Goal: Task Accomplishment & Management: Use online tool/utility

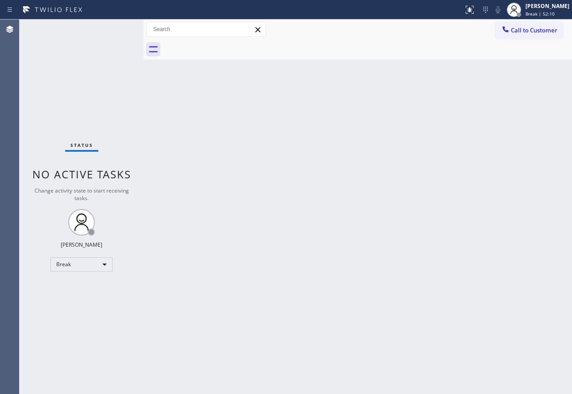
click at [408, 61] on div "Back to Dashboard Change Sender ID Customers Technicians Select a contact Outbo…" at bounding box center [358, 207] width 429 height 374
click at [546, 9] on div "[PERSON_NAME]" at bounding box center [548, 6] width 44 height 8
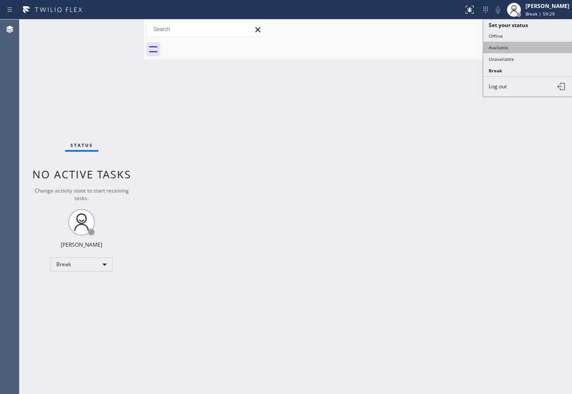
click at [505, 48] on button "Available" at bounding box center [528, 48] width 89 height 12
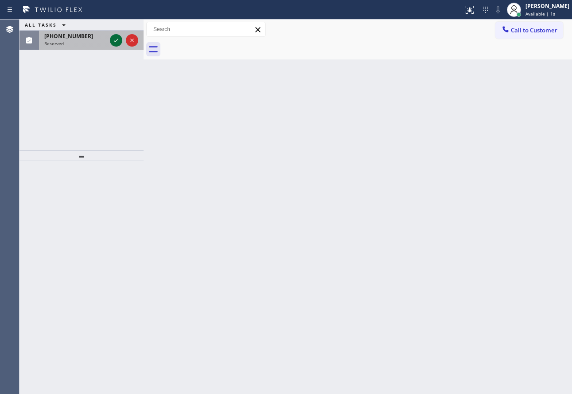
click at [116, 40] on icon at bounding box center [116, 40] width 11 height 11
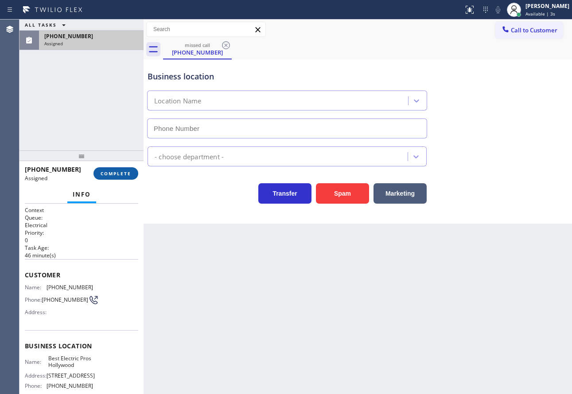
type input "[PHONE_NUMBER]"
click at [103, 173] on span "COMPLETE" at bounding box center [116, 173] width 31 height 6
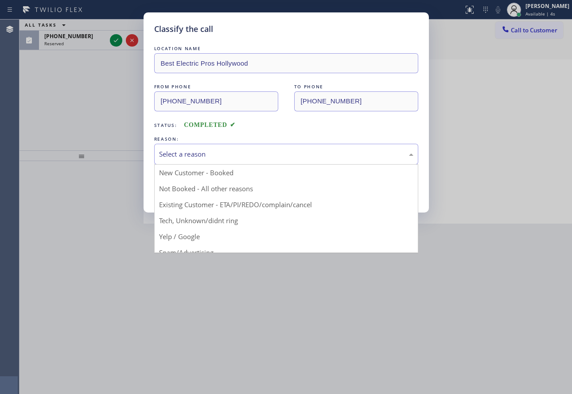
click at [228, 158] on div "Select a reason" at bounding box center [286, 154] width 255 height 10
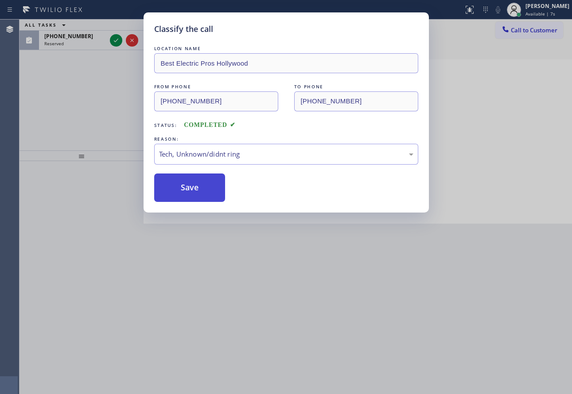
click at [195, 192] on button "Save" at bounding box center [189, 187] width 71 height 28
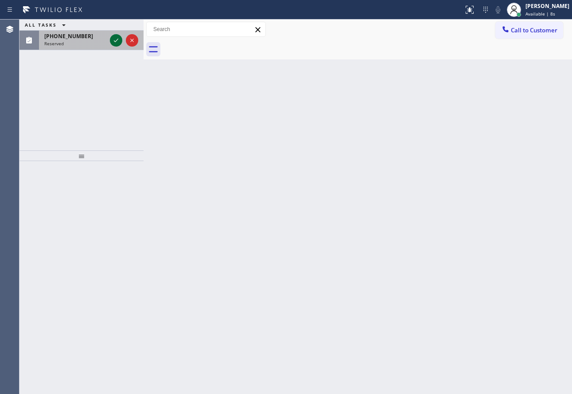
click at [116, 42] on icon at bounding box center [116, 40] width 11 height 11
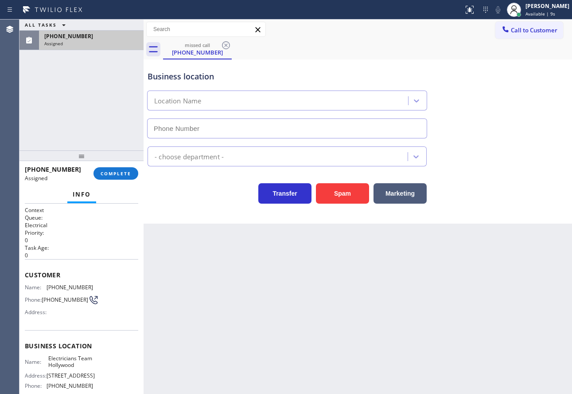
type input "[PHONE_NUMBER]"
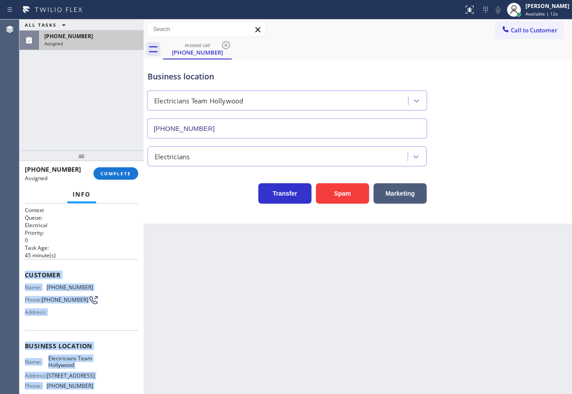
scroll to position [90, 0]
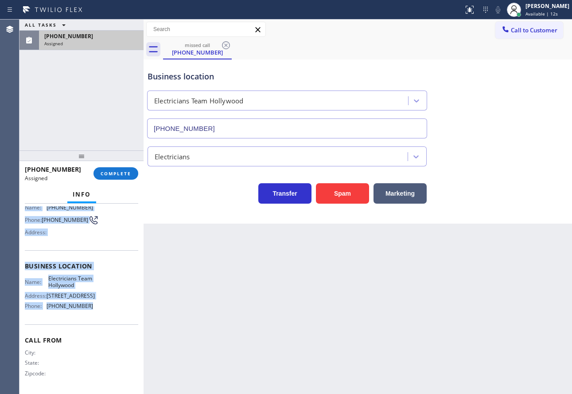
drag, startPoint x: 25, startPoint y: 271, endPoint x: 86, endPoint y: 308, distance: 71.8
click at [86, 308] on div "Context Queue: Electrical Priority: 0 Task Age: [DEMOGRAPHIC_DATA] minute(s) Cu…" at bounding box center [82, 258] width 114 height 265
copy div "Customer Name: [PHONE_NUMBER] Phone: [PHONE_NUMBER] Address: Business location …"
click at [114, 167] on button "COMPLETE" at bounding box center [116, 173] width 45 height 12
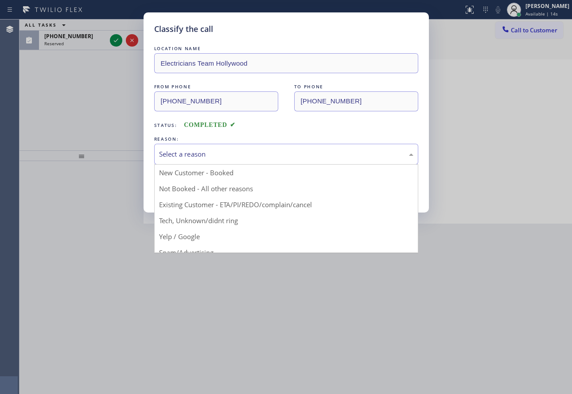
click at [154, 149] on div "Select a reason" at bounding box center [286, 154] width 264 height 21
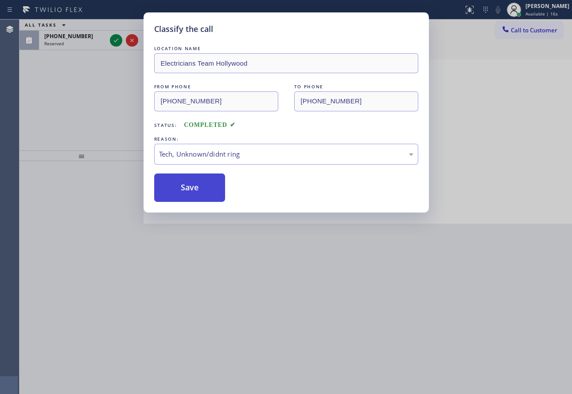
click at [186, 196] on button "Save" at bounding box center [189, 187] width 71 height 28
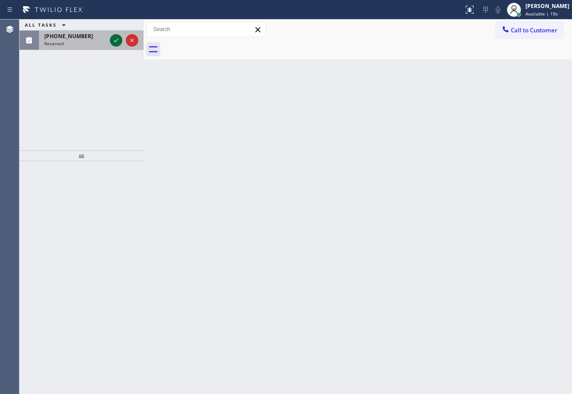
click at [115, 43] on icon at bounding box center [116, 40] width 11 height 11
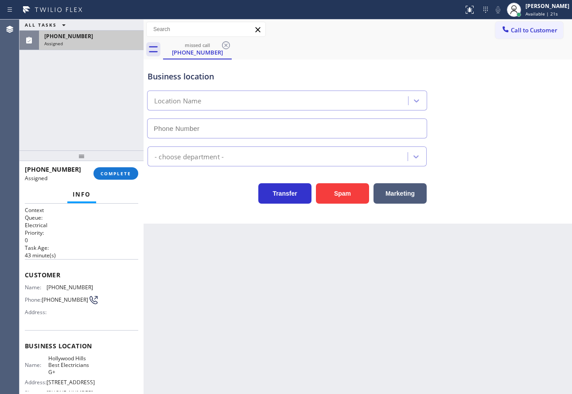
type input "[PHONE_NUMBER]"
click at [121, 175] on span "COMPLETE" at bounding box center [116, 173] width 31 height 6
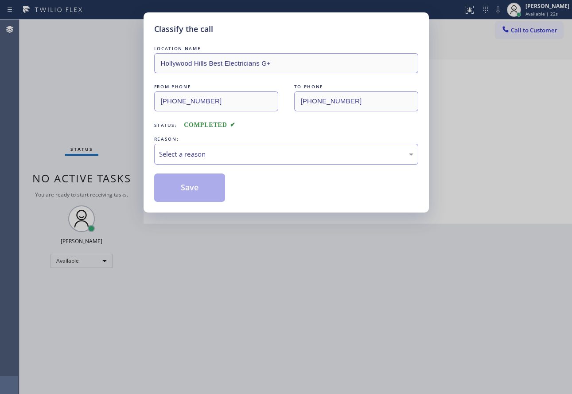
click at [194, 150] on div "Select a reason" at bounding box center [286, 154] width 255 height 10
click at [189, 197] on button "Save" at bounding box center [189, 187] width 71 height 28
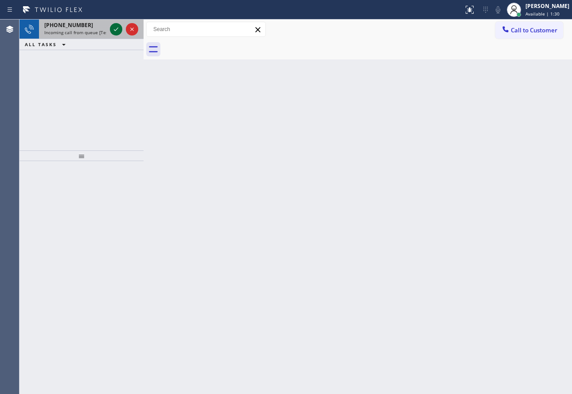
click at [120, 30] on icon at bounding box center [116, 29] width 11 height 11
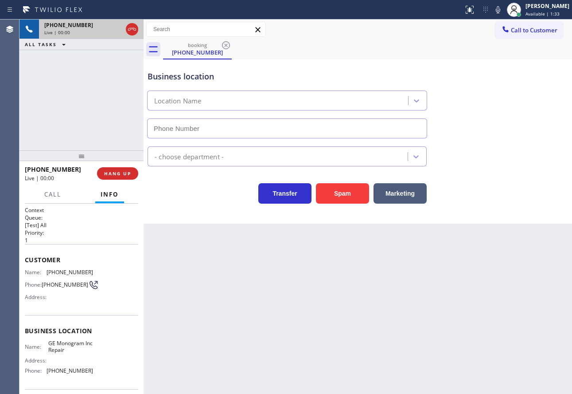
type input "[PHONE_NUMBER]"
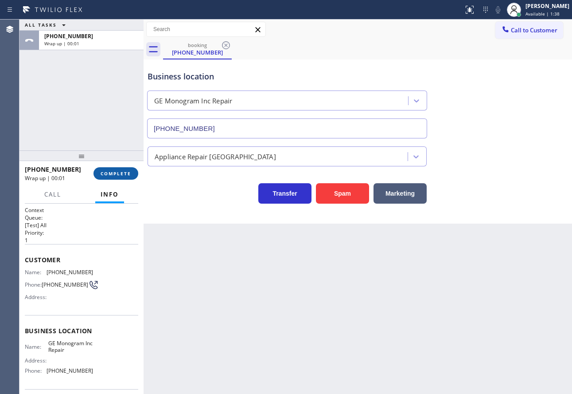
click at [128, 172] on span "COMPLETE" at bounding box center [116, 173] width 31 height 6
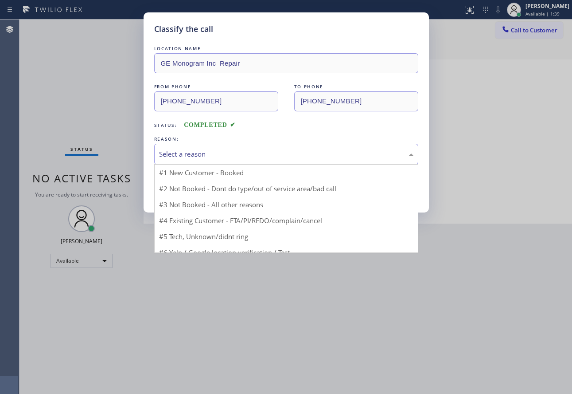
click at [229, 148] on div "Select a reason" at bounding box center [286, 154] width 264 height 21
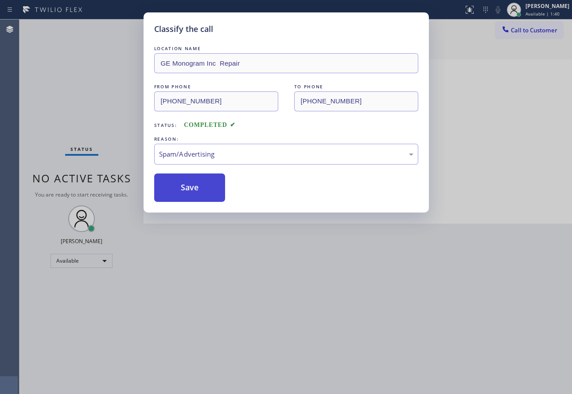
click at [192, 187] on button "Save" at bounding box center [189, 187] width 71 height 28
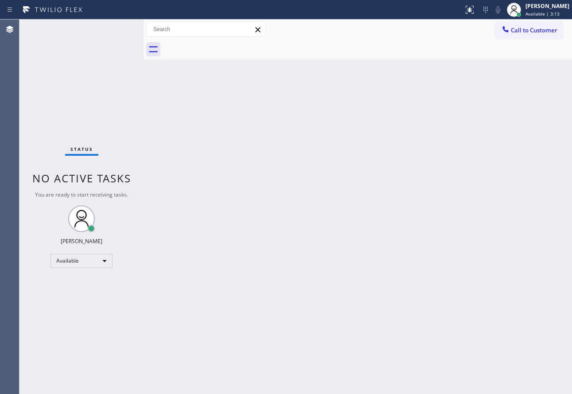
drag, startPoint x: 210, startPoint y: 182, endPoint x: 222, endPoint y: 173, distance: 14.6
click at [210, 182] on div "Back to Dashboard Change Sender ID Customers Technicians Select a contact Outbo…" at bounding box center [358, 207] width 429 height 374
click at [526, 31] on span "Call to Customer" at bounding box center [534, 30] width 47 height 8
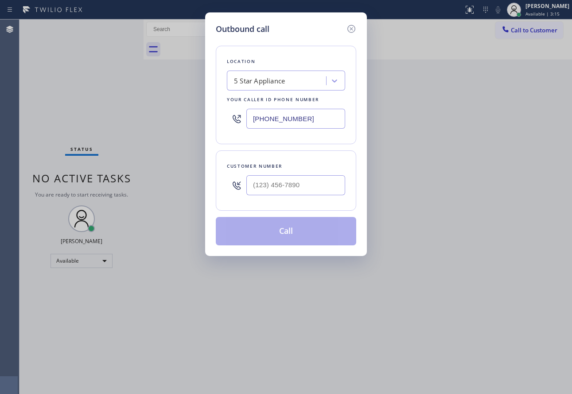
drag, startPoint x: 290, startPoint y: 174, endPoint x: 290, endPoint y: 184, distance: 9.8
click at [290, 177] on div at bounding box center [296, 185] width 99 height 29
click at [290, 184] on input "(___) ___-____" at bounding box center [296, 185] width 99 height 20
paste input "394) 264-8830"
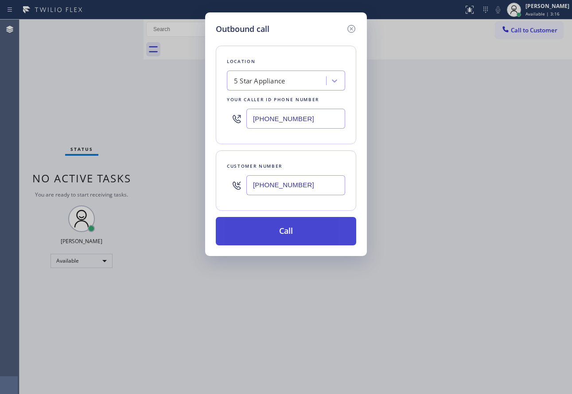
type input "[PHONE_NUMBER]"
click at [289, 235] on button "Call" at bounding box center [286, 231] width 141 height 28
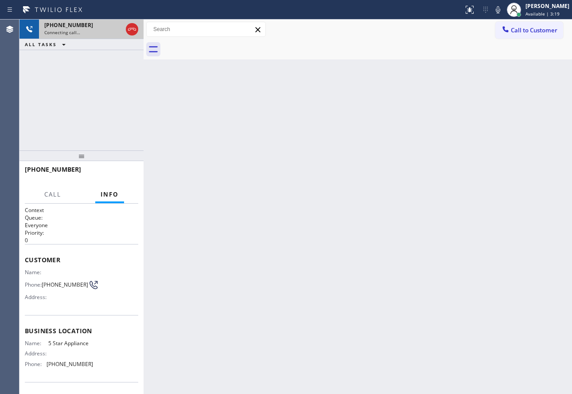
click at [135, 30] on icon at bounding box center [132, 29] width 11 height 11
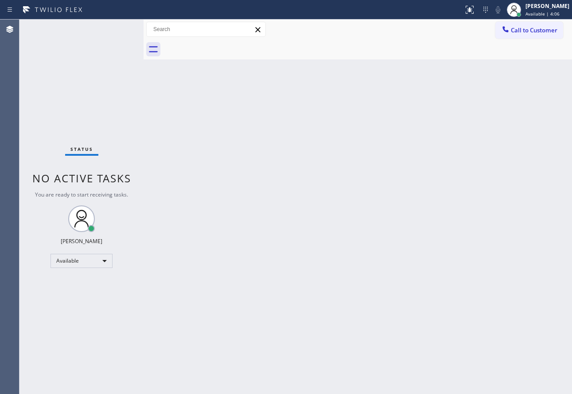
click at [340, 196] on div "Back to Dashboard Change Sender ID Customers Technicians Select a contact Outbo…" at bounding box center [358, 207] width 429 height 374
click at [534, 6] on div "[PERSON_NAME]" at bounding box center [547, 6] width 45 height 8
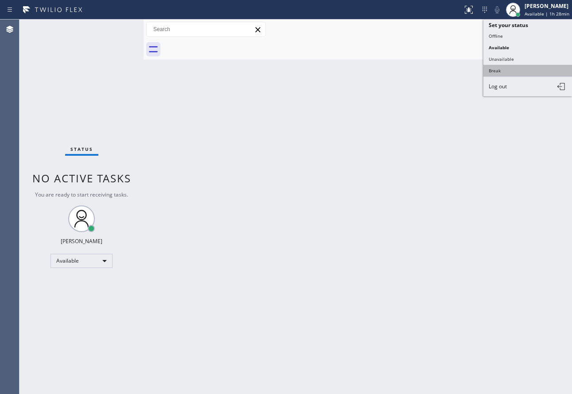
click at [502, 73] on button "Break" at bounding box center [528, 71] width 89 height 12
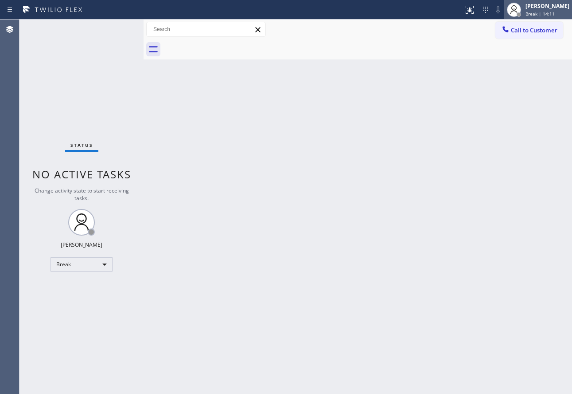
click at [558, 4] on div "[PERSON_NAME]" at bounding box center [548, 6] width 44 height 8
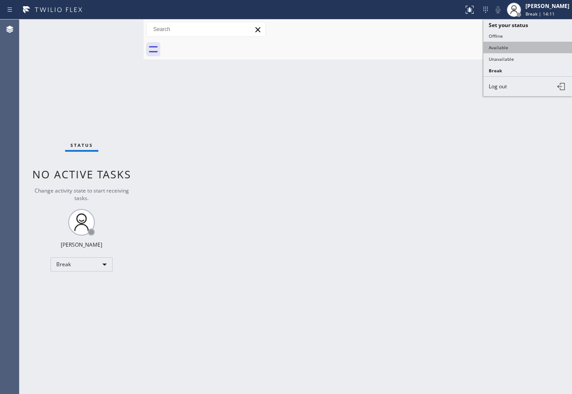
click at [501, 48] on button "Available" at bounding box center [528, 48] width 89 height 12
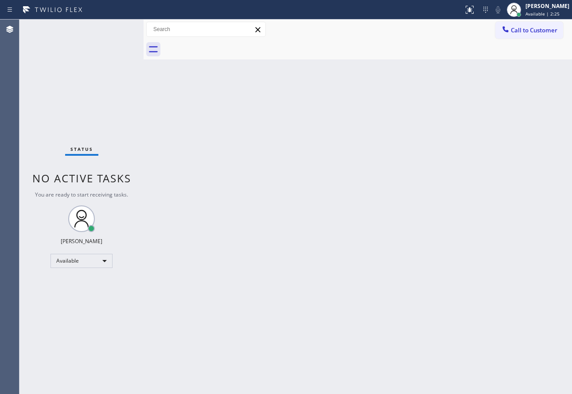
click at [471, 191] on div "Back to Dashboard Change Sender ID Customers Technicians Select a contact Outbo…" at bounding box center [358, 207] width 429 height 374
click at [400, 167] on div "Back to Dashboard Change Sender ID Customers Technicians Select a contact Outbo…" at bounding box center [358, 207] width 429 height 374
click at [387, 294] on div "Back to Dashboard Change Sender ID Customers Technicians Select a contact Outbo…" at bounding box center [358, 207] width 429 height 374
click at [385, 293] on div "Back to Dashboard Change Sender ID Customers Technicians Select a contact Outbo…" at bounding box center [358, 207] width 429 height 374
drag, startPoint x: 385, startPoint y: 293, endPoint x: 331, endPoint y: 225, distance: 87.1
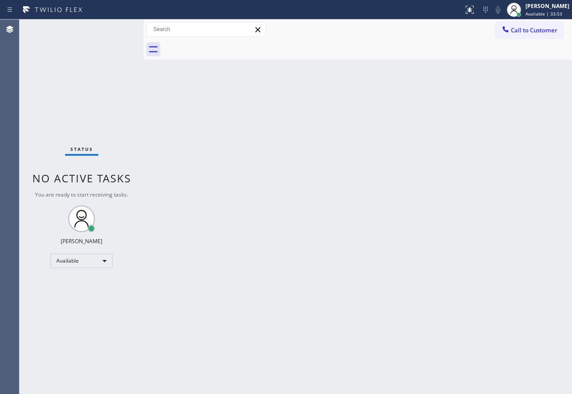
click at [334, 226] on div "Back to Dashboard Change Sender ID Customers Technicians Select a contact Outbo…" at bounding box center [358, 207] width 429 height 374
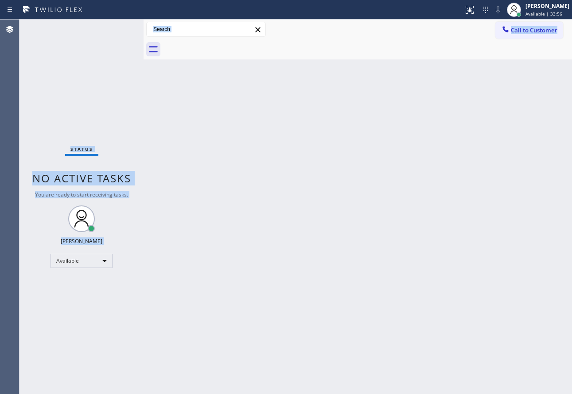
drag, startPoint x: 44, startPoint y: 126, endPoint x: 417, endPoint y: 220, distance: 384.1
click at [286, 259] on div "Status No active tasks You are ready to start receiving tasks. [PERSON_NAME] Av…" at bounding box center [296, 207] width 553 height 374
click at [417, 217] on div "Back to Dashboard Change Sender ID Customers Technicians Select a contact Outbo…" at bounding box center [358, 207] width 429 height 374
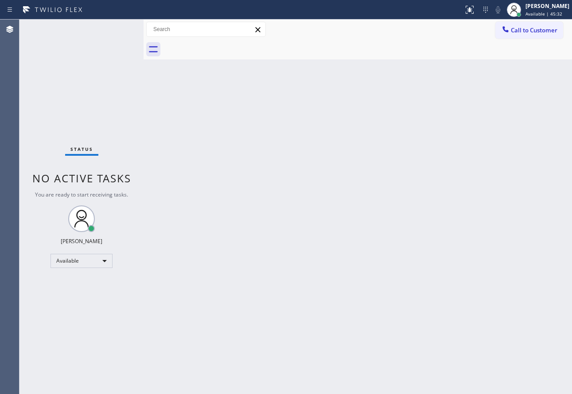
click at [330, 201] on div "Back to Dashboard Change Sender ID Customers Technicians Select a contact Outbo…" at bounding box center [358, 207] width 429 height 374
click at [345, 204] on div "Back to Dashboard Change Sender ID Customers Technicians Select a contact Outbo…" at bounding box center [358, 207] width 429 height 374
click at [477, 204] on div "Back to Dashboard Change Sender ID Customers Technicians Select a contact Outbo…" at bounding box center [358, 207] width 429 height 374
drag, startPoint x: 480, startPoint y: 287, endPoint x: 451, endPoint y: 266, distance: 35.6
click at [480, 287] on div "Back to Dashboard Change Sender ID Customers Technicians Select a contact Outbo…" at bounding box center [358, 207] width 429 height 374
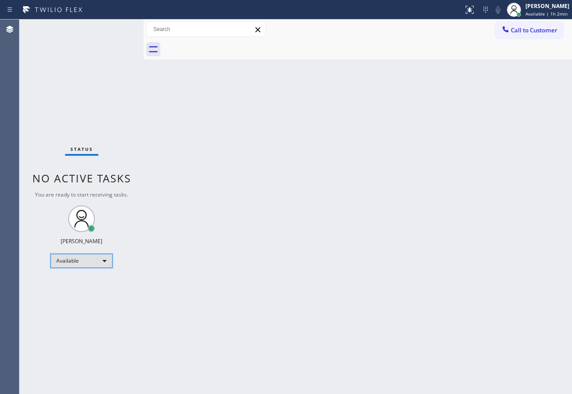
click at [83, 261] on div "Available" at bounding box center [82, 261] width 62 height 14
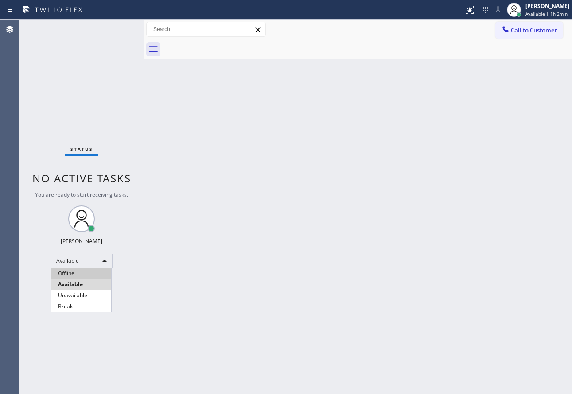
click at [71, 277] on li "Offline" at bounding box center [81, 273] width 60 height 11
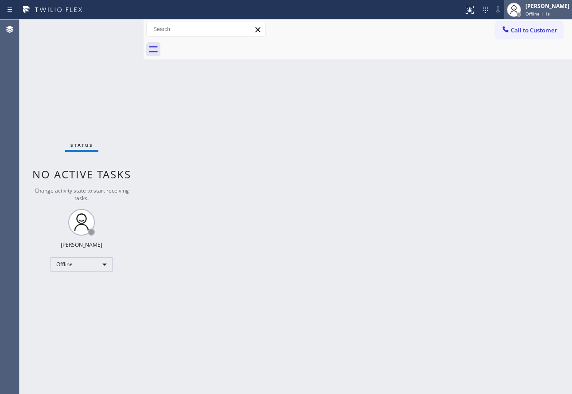
click at [556, 4] on div "[PERSON_NAME]" at bounding box center [548, 6] width 44 height 8
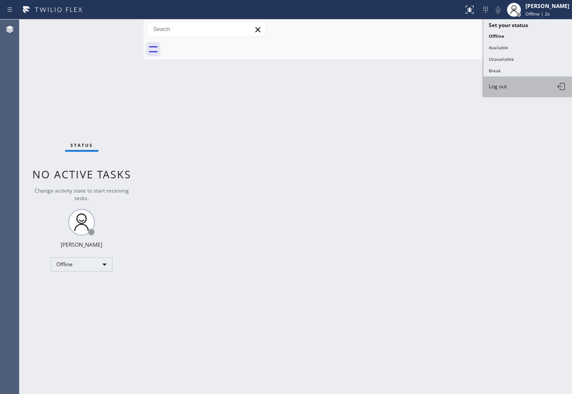
click at [512, 90] on button "Log out" at bounding box center [528, 87] width 89 height 20
